Goal: Transaction & Acquisition: Purchase product/service

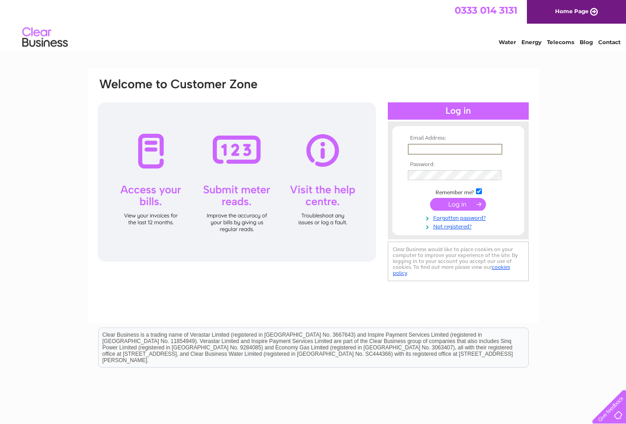
click at [429, 145] on input "text" at bounding box center [455, 149] width 95 height 11
type input "tracy@ballantynes.uk.com"
click at [430, 198] on input "submit" at bounding box center [458, 204] width 56 height 13
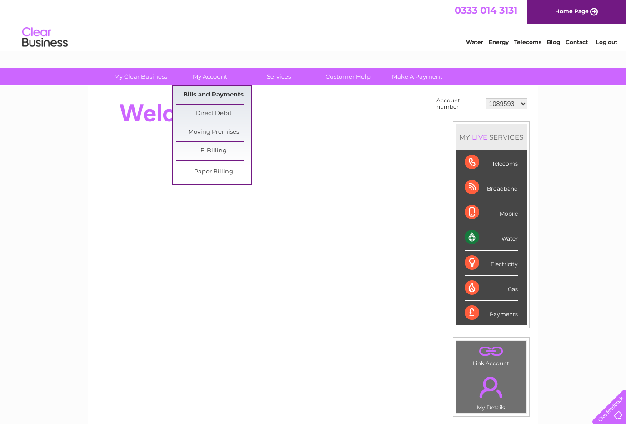
click at [224, 93] on link "Bills and Payments" at bounding box center [213, 95] width 75 height 18
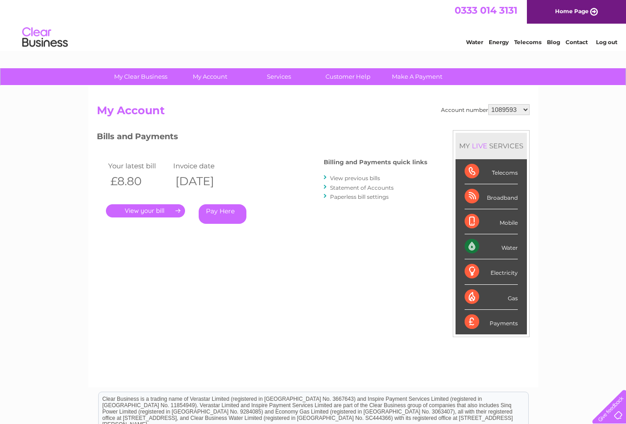
click at [144, 211] on link "." at bounding box center [145, 210] width 79 height 13
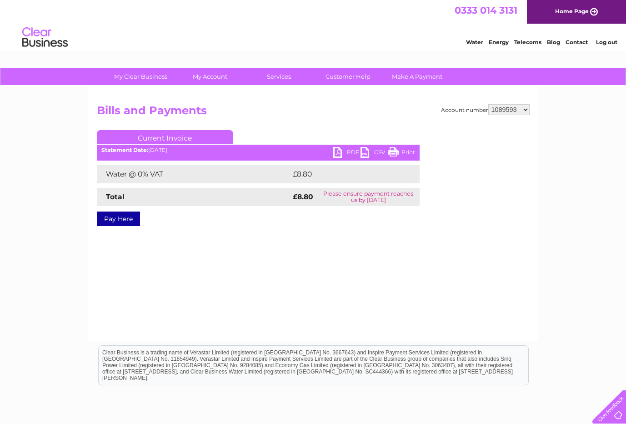
click at [351, 150] on link "PDF" at bounding box center [346, 153] width 27 height 13
click at [509, 107] on select "1089593 30313762" at bounding box center [508, 109] width 41 height 11
select select "30313762"
click at [488, 104] on select "1089593 30313762" at bounding box center [508, 109] width 41 height 11
drag, startPoint x: 120, startPoint y: 220, endPoint x: 139, endPoint y: 229, distance: 21.3
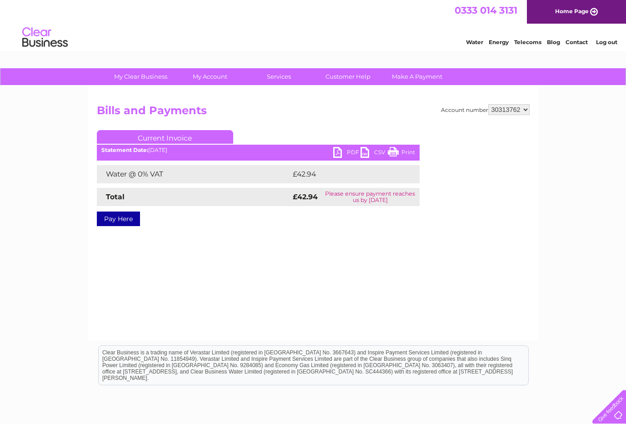
click at [120, 220] on link "Pay Here" at bounding box center [118, 218] width 43 height 15
click at [338, 149] on link "PDF" at bounding box center [346, 153] width 27 height 13
click at [605, 45] on link "Log out" at bounding box center [606, 42] width 21 height 7
